Goal: Information Seeking & Learning: Check status

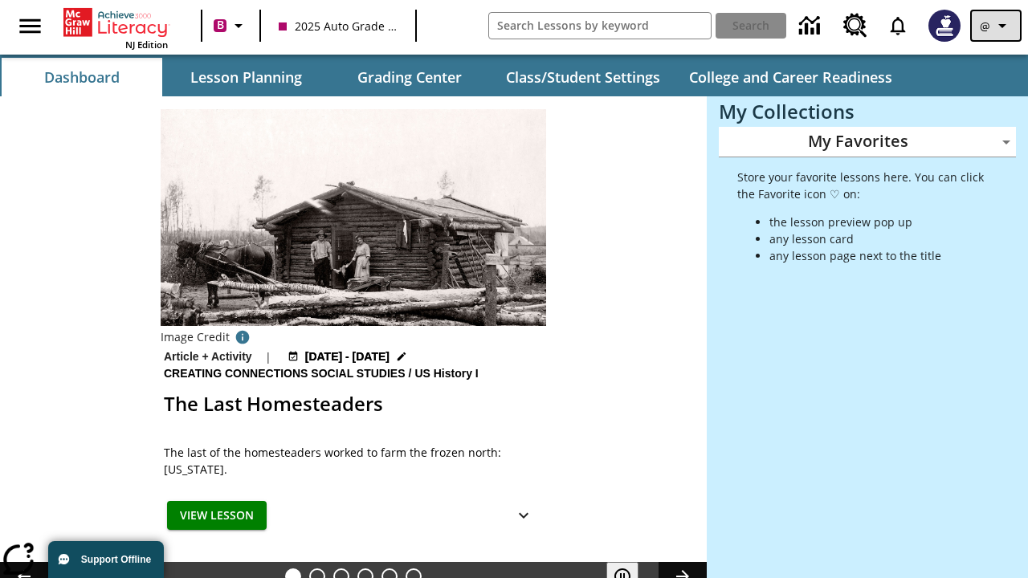
click at [996, 26] on icon "Profile/Settings" at bounding box center [1002, 25] width 19 height 19
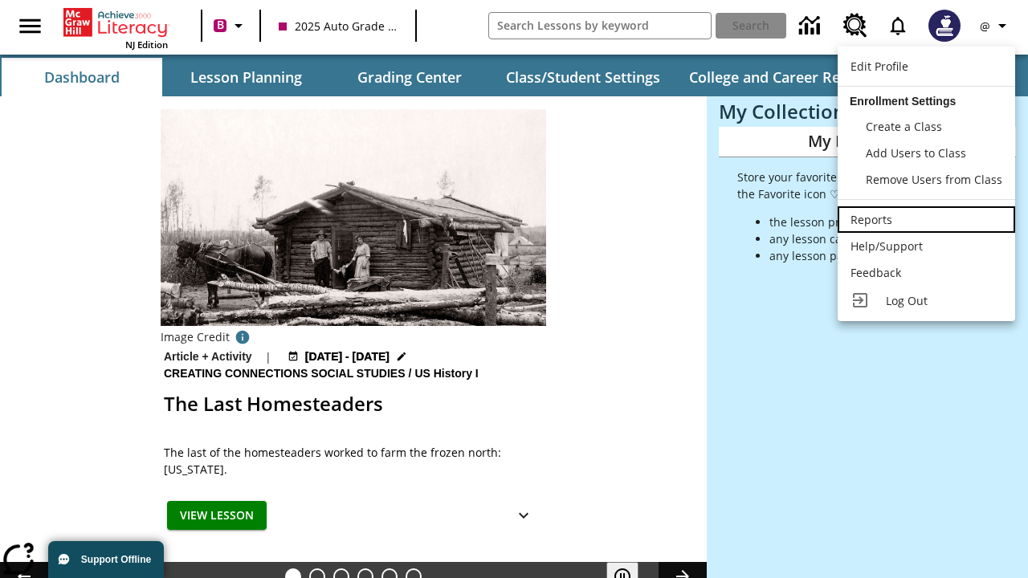
click at [926, 219] on div "Reports" at bounding box center [927, 219] width 152 height 17
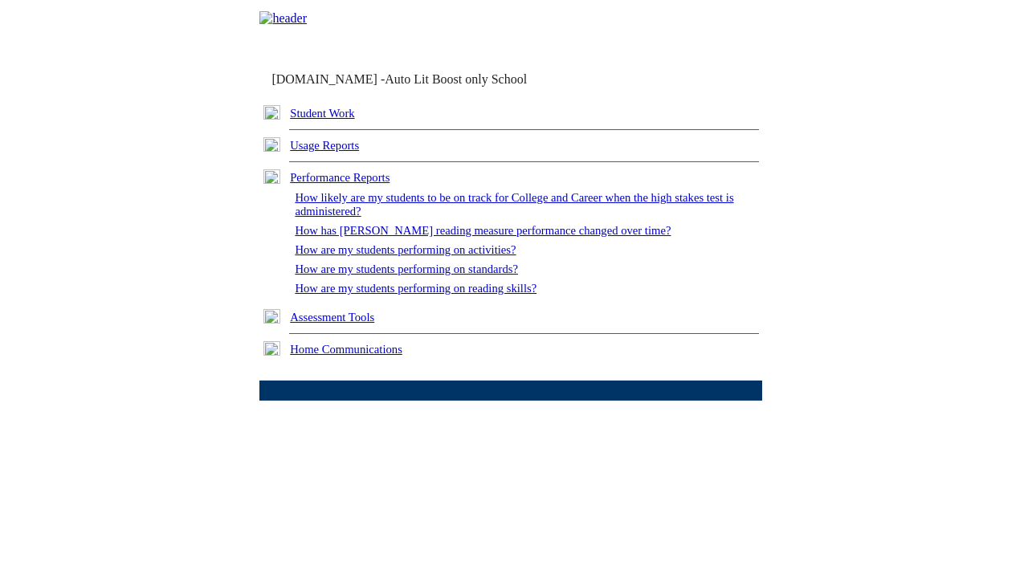
click at [431, 295] on link "How are my students performing on reading skills?" at bounding box center [416, 288] width 242 height 13
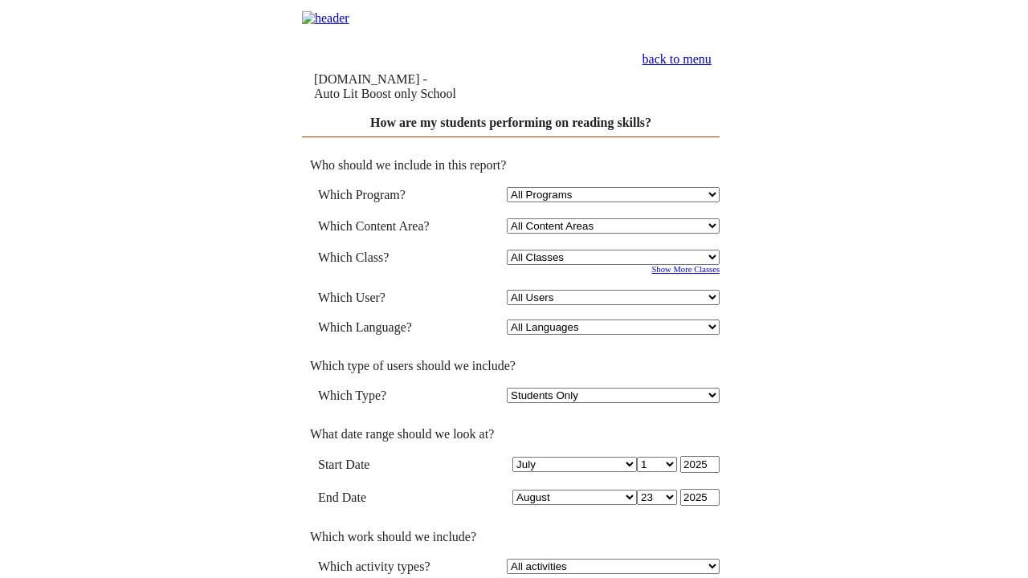
select select "4"
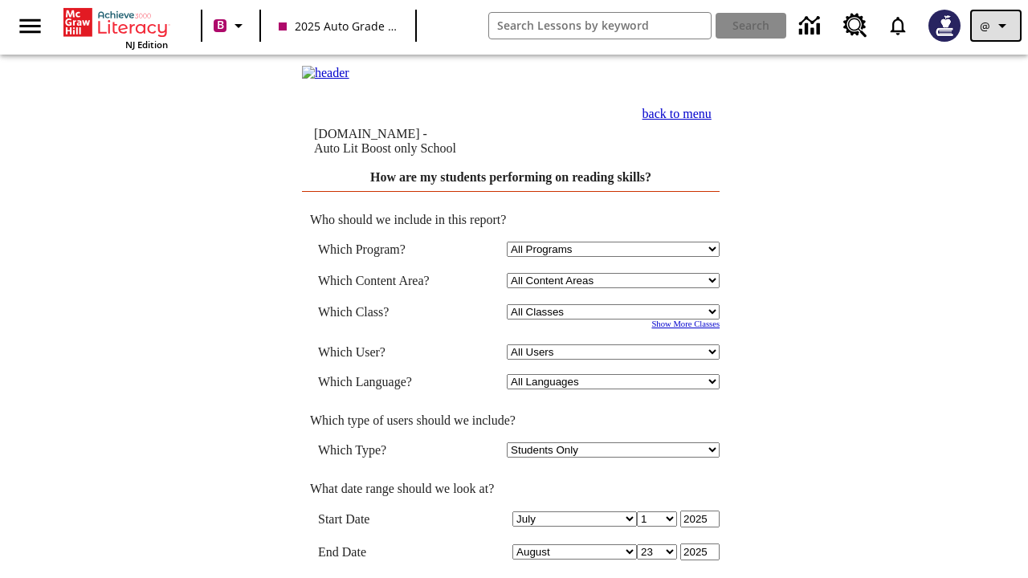
click at [996, 26] on icon "Profile/Settings" at bounding box center [1002, 25] width 19 height 19
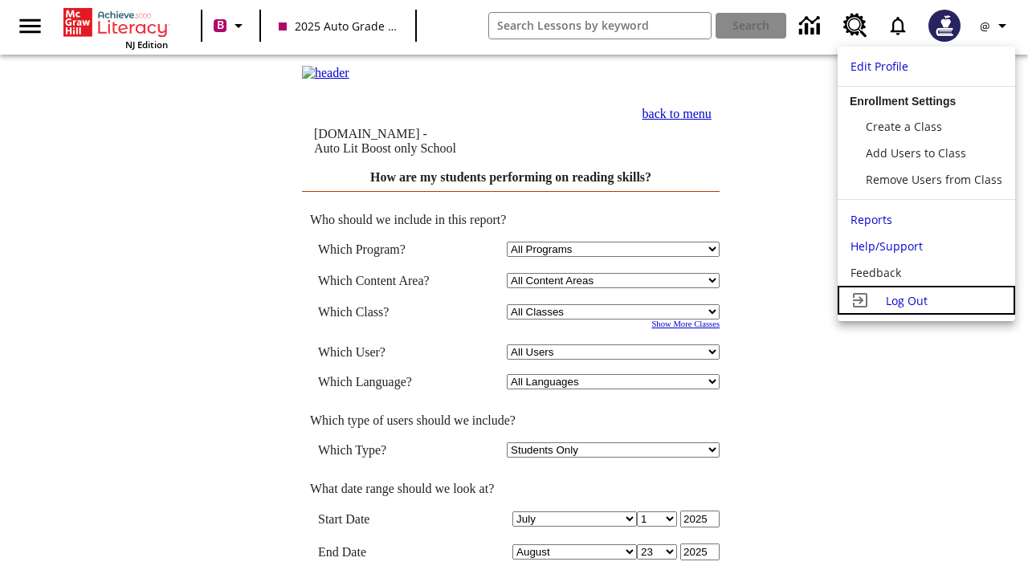
click at [926, 300] on span "Log Out" at bounding box center [907, 300] width 42 height 15
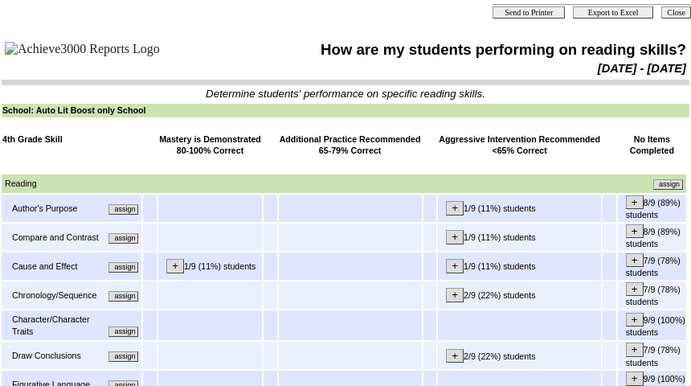
click at [129, 214] on input "assign" at bounding box center [123, 209] width 30 height 10
